Goal: Information Seeking & Learning: Check status

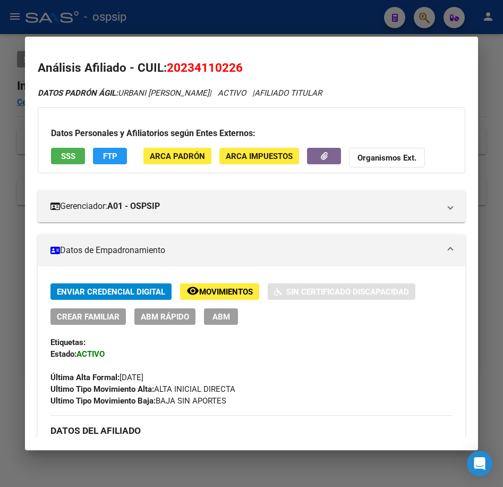
scroll to position [372, 0]
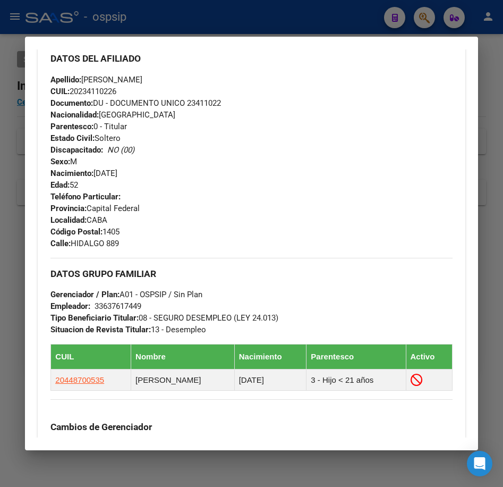
click at [296, 24] on div at bounding box center [251, 243] width 503 height 487
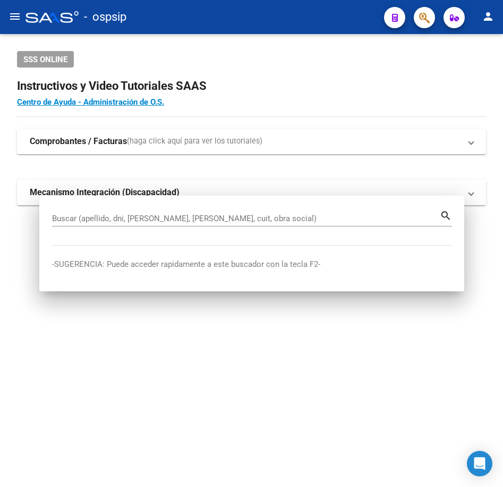
click at [296, 24] on div "- ospsip" at bounding box center [200, 16] width 350 height 23
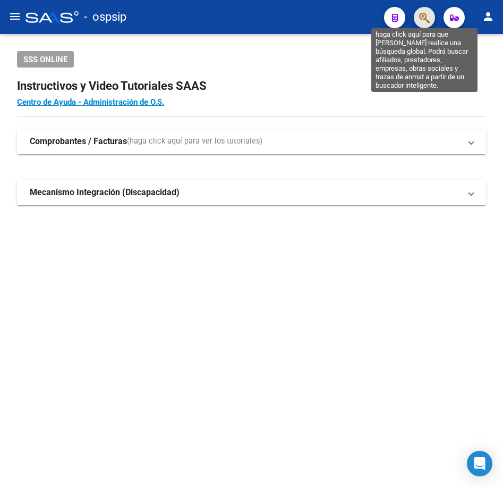
click at [421, 16] on icon "button" at bounding box center [424, 18] width 11 height 12
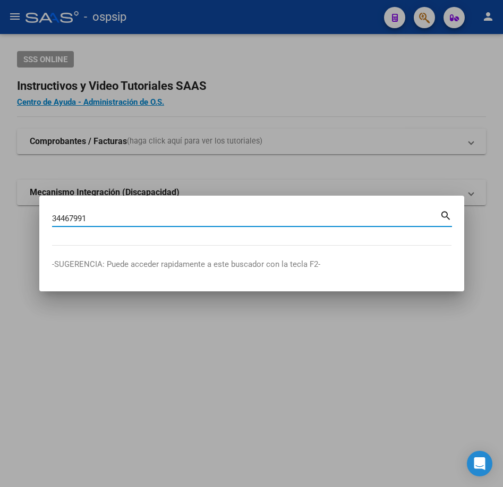
type input "34467991"
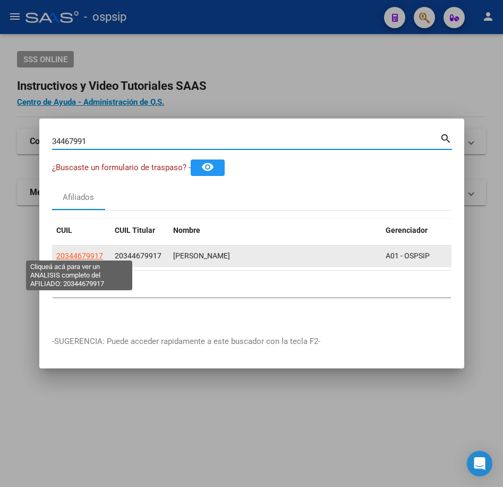
click at [84, 252] on span "20344679917" at bounding box center [79, 255] width 47 height 8
type textarea "20344679917"
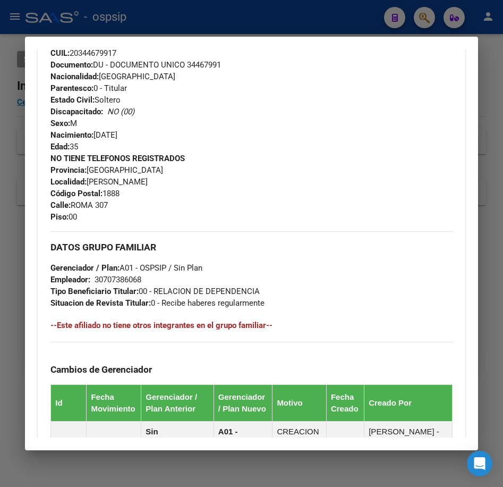
scroll to position [625, 0]
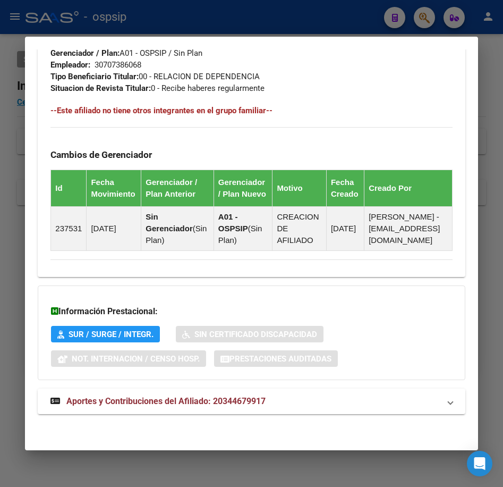
click at [343, 401] on mat-panel-title "Aportes y Contribuciones del Afiliado: 20344679917" at bounding box center [244, 401] width 389 height 13
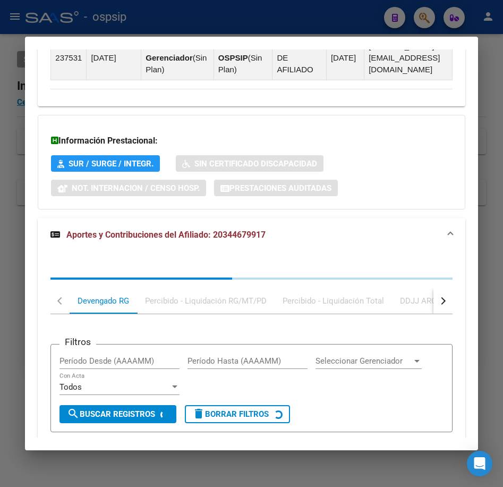
scroll to position [899, 0]
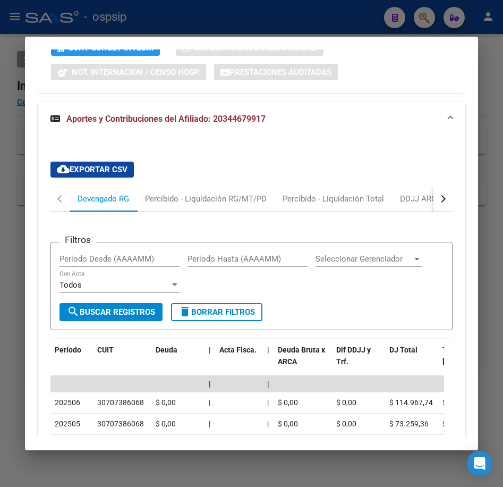
click at [438, 202] on div "button" at bounding box center [441, 198] width 7 height 7
click at [414, 204] on div "ARCA Relaciones Laborales" at bounding box center [370, 199] width 99 height 12
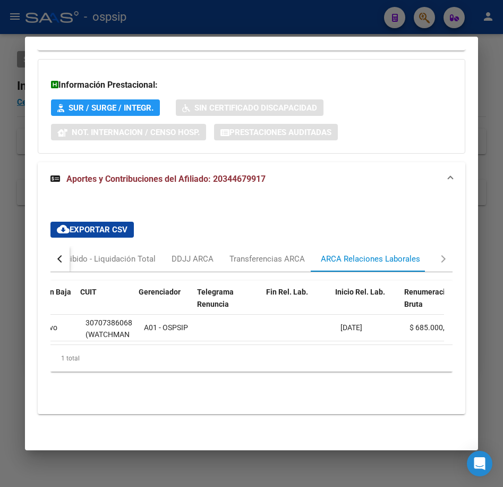
scroll to position [0, 139]
click at [268, 22] on div at bounding box center [251, 243] width 503 height 487
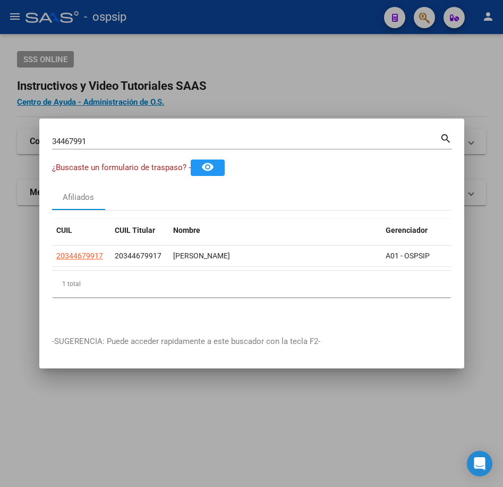
click at [268, 22] on div at bounding box center [251, 243] width 503 height 487
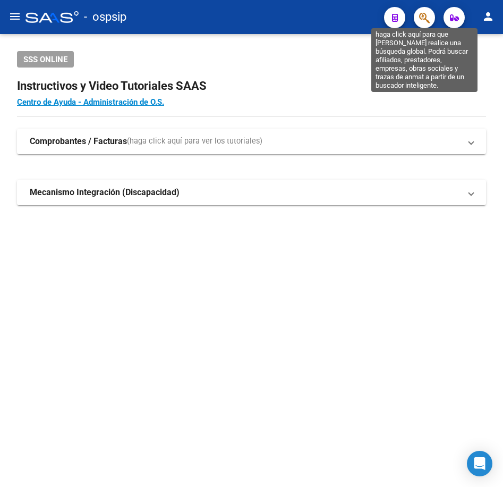
click at [425, 20] on icon "button" at bounding box center [424, 18] width 11 height 12
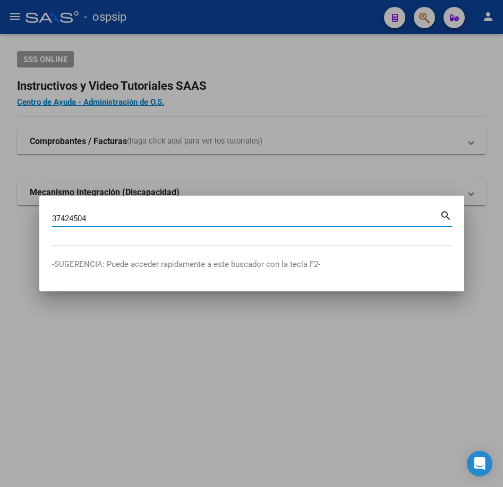
type input "37424504"
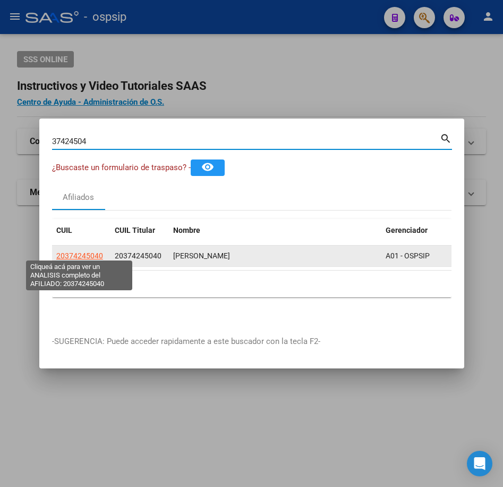
click at [81, 251] on span "20374245040" at bounding box center [79, 255] width 47 height 8
type textarea "20374245040"
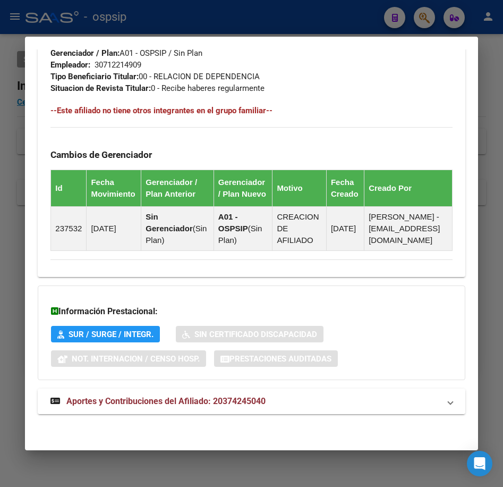
scroll to position [625, 0]
click at [330, 402] on mat-panel-title "Aportes y Contribuciones del Afiliado: 20374245040" at bounding box center [244, 401] width 389 height 13
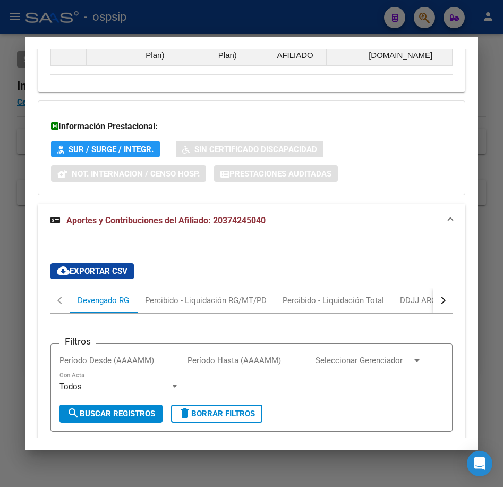
scroll to position [931, 0]
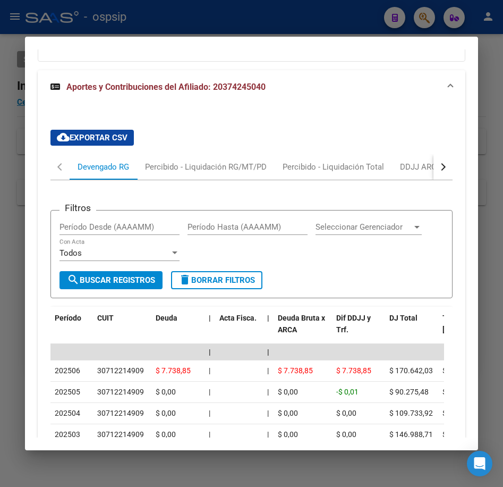
click at [440, 173] on button "button" at bounding box center [442, 166] width 19 height 25
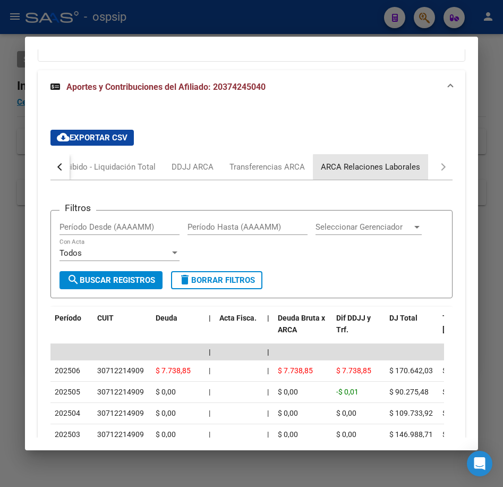
click at [422, 179] on div "ARCA Relaciones Laborales" at bounding box center [370, 166] width 115 height 25
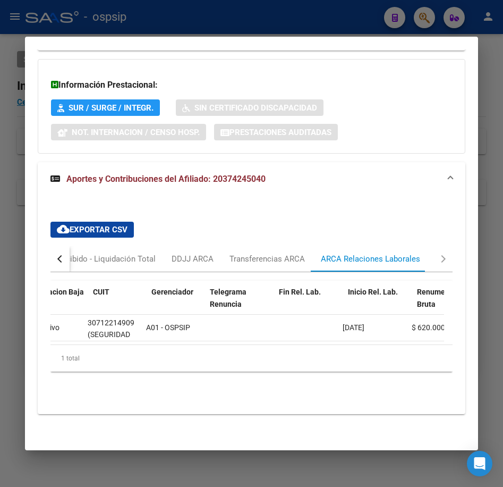
scroll to position [0, 131]
click at [304, 15] on div at bounding box center [251, 243] width 503 height 487
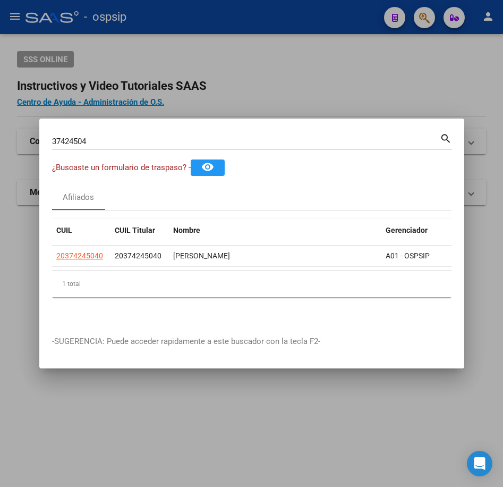
click at [307, 22] on div at bounding box center [251, 243] width 503 height 487
